Goal: Task Accomplishment & Management: Manage account settings

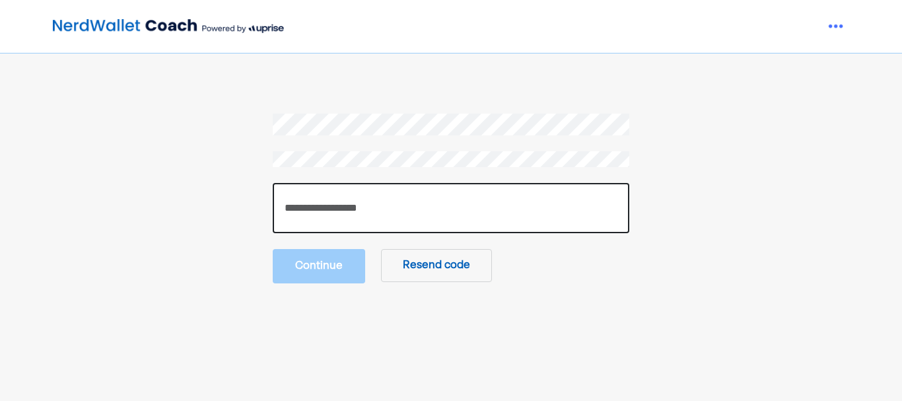
click at [343, 217] on input "number" at bounding box center [451, 208] width 357 height 50
type input "******"
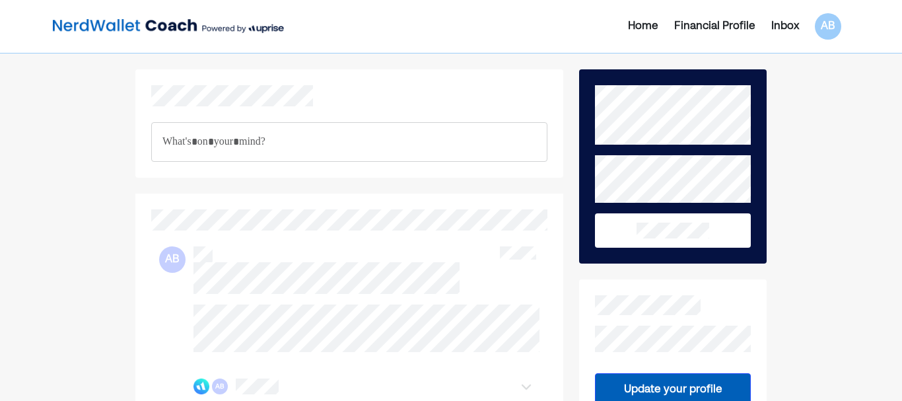
click at [711, 26] on div "Financial Profile" at bounding box center [714, 26] width 81 height 16
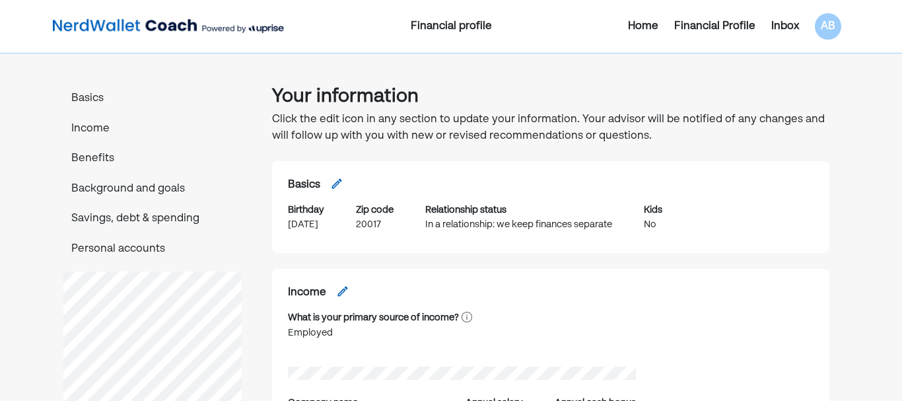
click at [631, 22] on div "Home" at bounding box center [643, 26] width 30 height 16
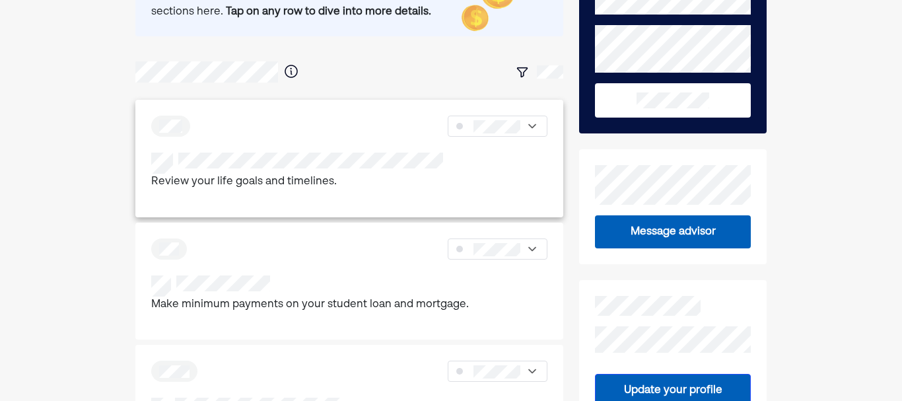
scroll to position [127, 0]
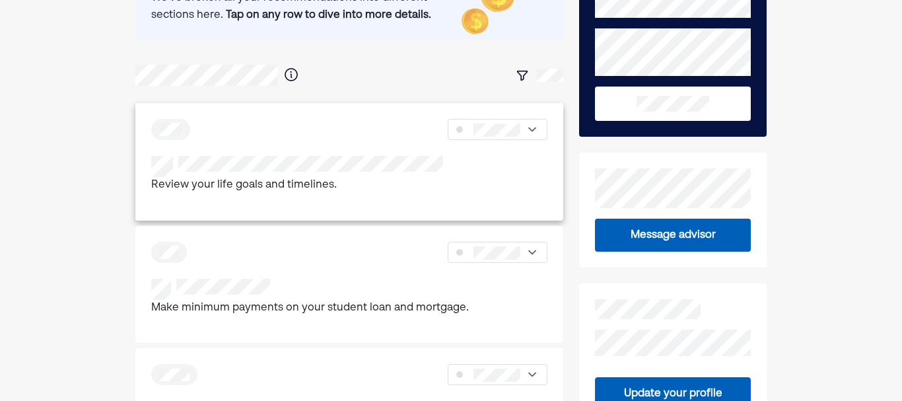
click at [290, 183] on p "Review your life goals and timelines." at bounding box center [297, 185] width 292 height 17
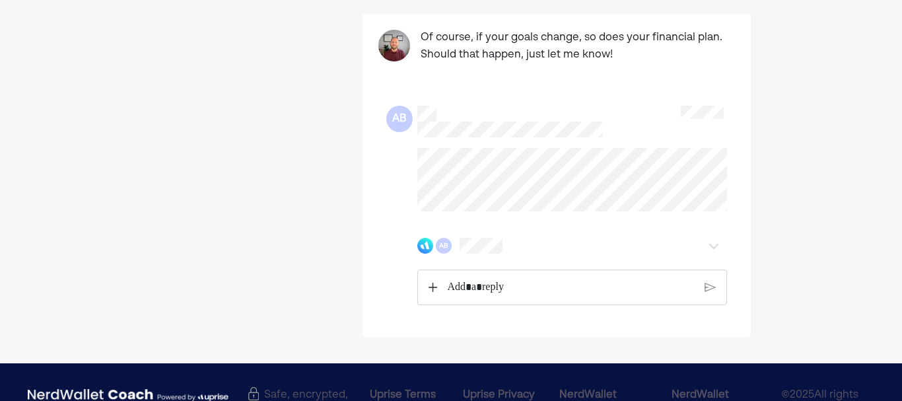
scroll to position [1030, 0]
click at [532, 279] on p "Rich Text Editor. Editing area: main" at bounding box center [570, 287] width 248 height 17
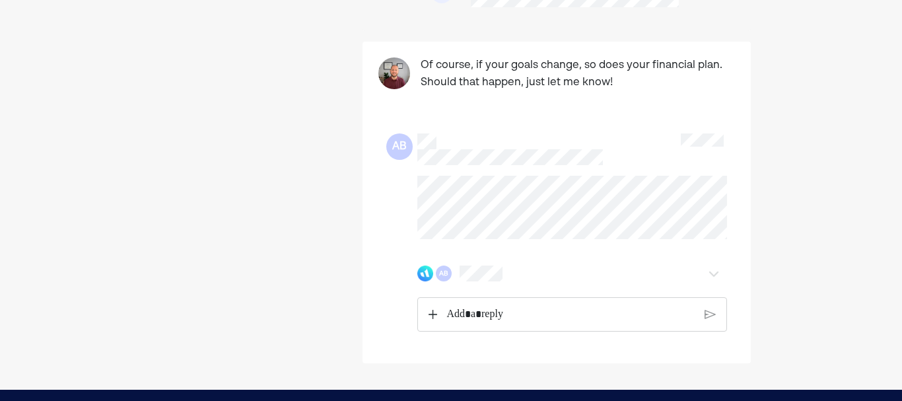
scroll to position [1003, 0]
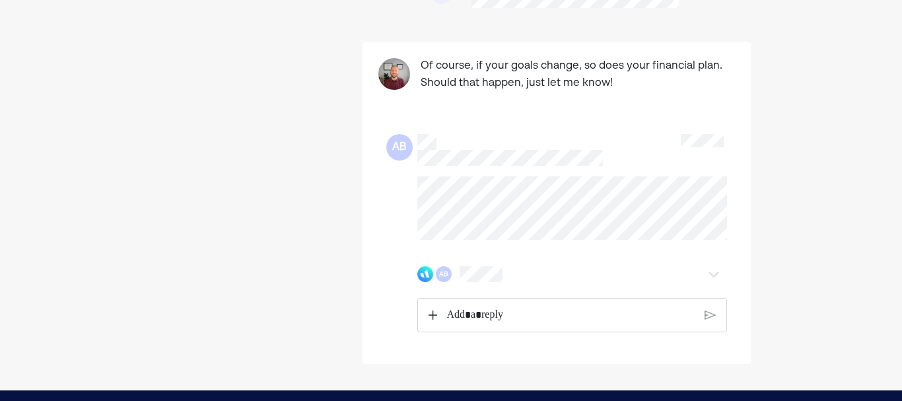
click at [397, 58] on img at bounding box center [394, 74] width 32 height 32
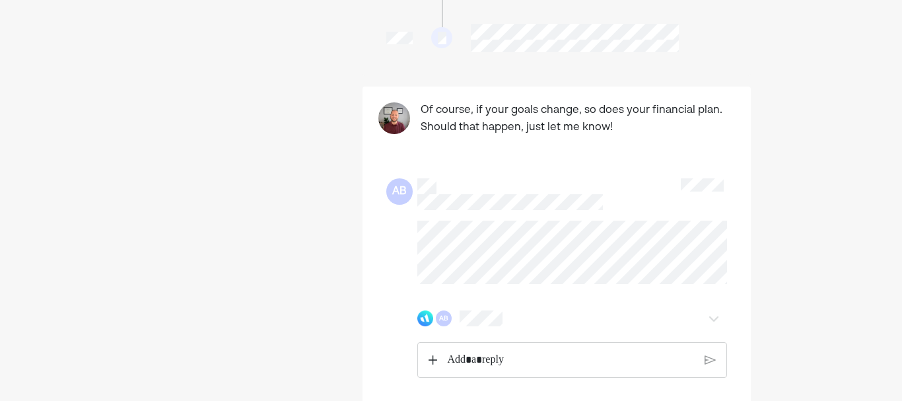
scroll to position [957, 0]
click at [528, 353] on p "Rich Text Editor. Editing area: main" at bounding box center [570, 361] width 247 height 17
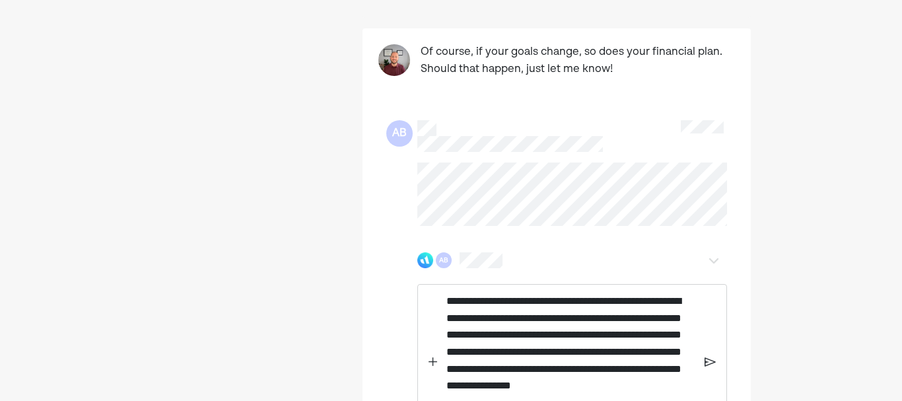
scroll to position [1099, 0]
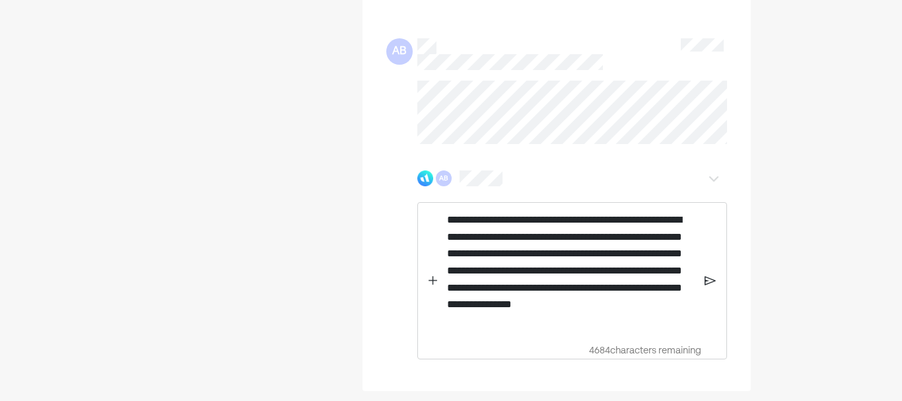
click at [709, 275] on img at bounding box center [710, 281] width 11 height 12
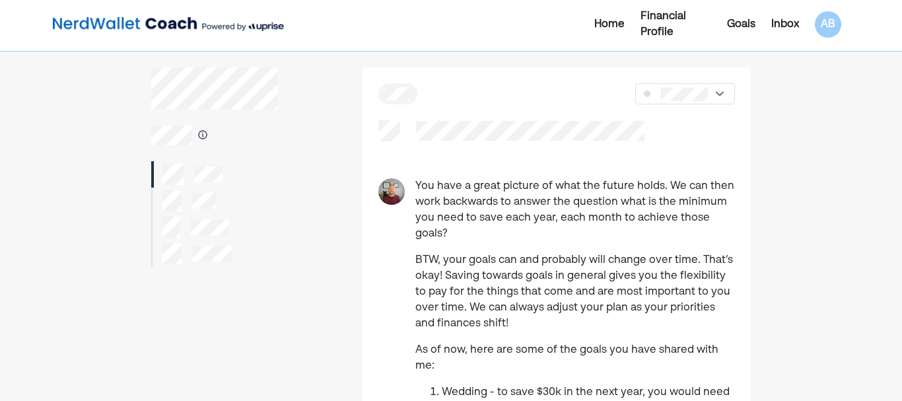
scroll to position [0, 0]
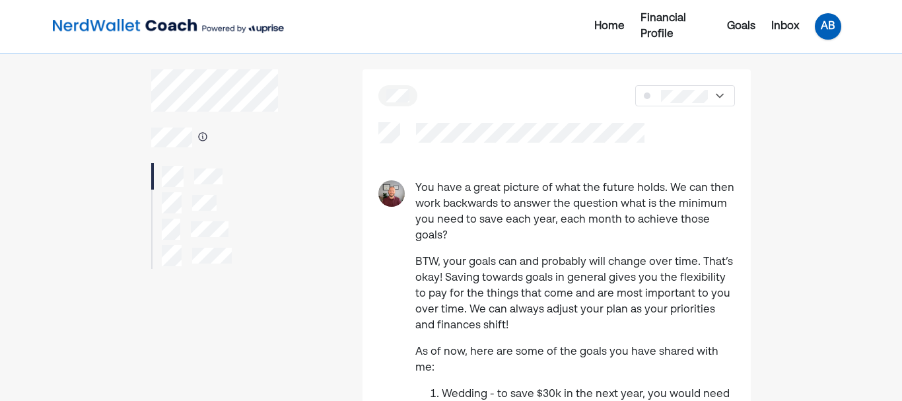
click at [825, 24] on div "AB" at bounding box center [828, 26] width 26 height 26
click at [792, 104] on img at bounding box center [788, 106] width 11 height 11
